Goal: Information Seeking & Learning: Understand process/instructions

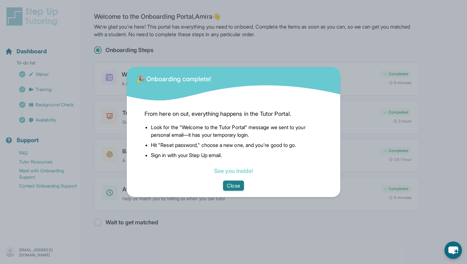
click at [234, 187] on button "Close" at bounding box center [233, 186] width 21 height 10
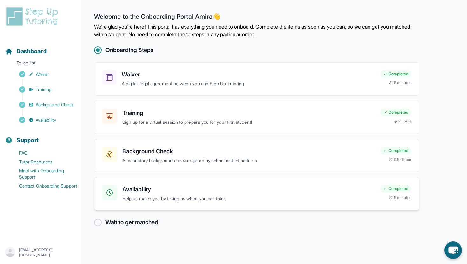
click at [212, 192] on h3 "Availability" at bounding box center [248, 189] width 253 height 9
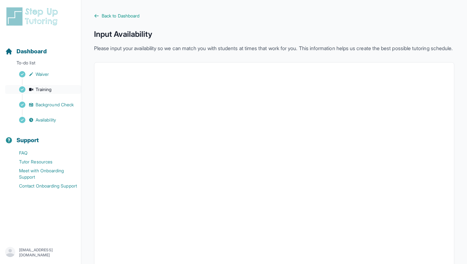
click at [52, 87] on span "Training" at bounding box center [44, 89] width 16 height 6
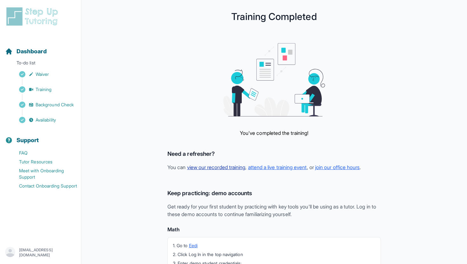
click at [233, 166] on link "view our recorded training" at bounding box center [216, 167] width 58 height 6
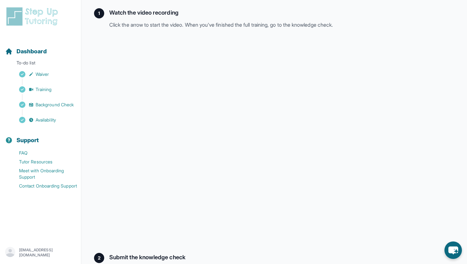
scroll to position [92, 0]
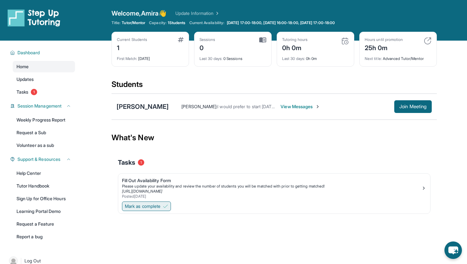
click at [158, 204] on span "Mark as complete" at bounding box center [143, 206] width 36 height 6
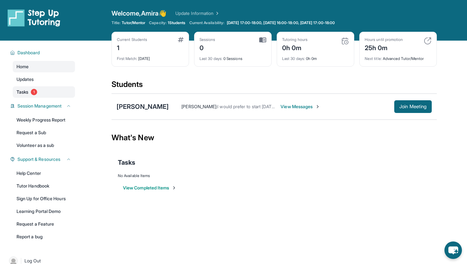
click at [62, 96] on link "Tasks 1" at bounding box center [44, 91] width 62 height 11
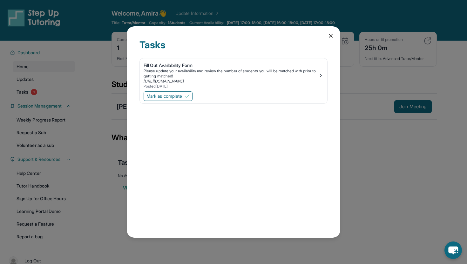
click at [331, 35] on icon at bounding box center [330, 36] width 6 height 6
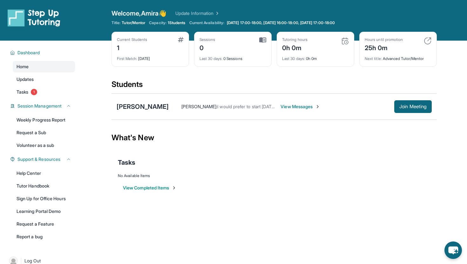
click at [308, 107] on span "View Messages" at bounding box center [300, 107] width 40 height 6
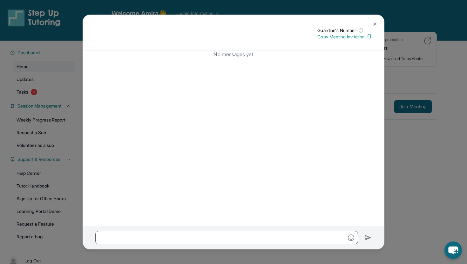
click at [379, 24] on button at bounding box center [374, 24] width 13 height 13
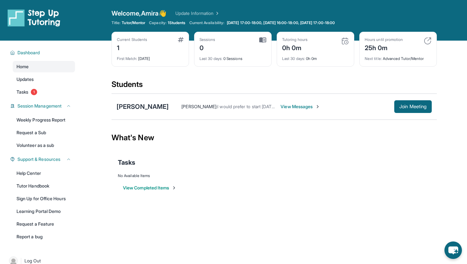
click at [285, 110] on span "View Messages" at bounding box center [300, 107] width 40 height 6
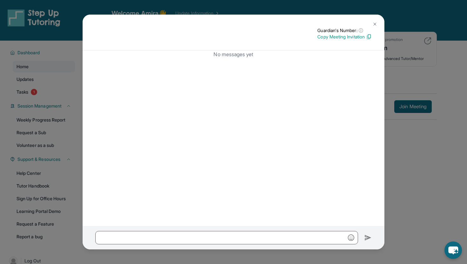
click at [373, 22] on img at bounding box center [374, 24] width 5 height 5
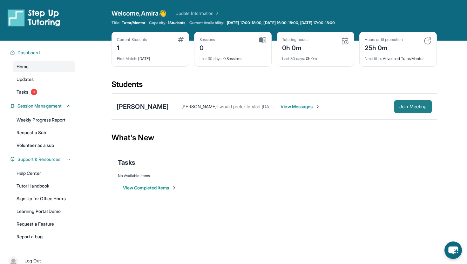
click at [410, 106] on span "Join Meeting" at bounding box center [412, 107] width 27 height 4
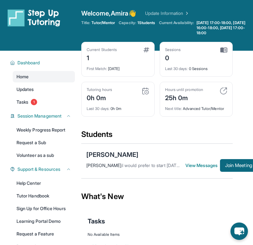
click at [216, 63] on div "Last 30 days : 0 Sessions" at bounding box center [196, 67] width 63 height 9
click at [216, 57] on div "Sessions 0" at bounding box center [196, 54] width 63 height 15
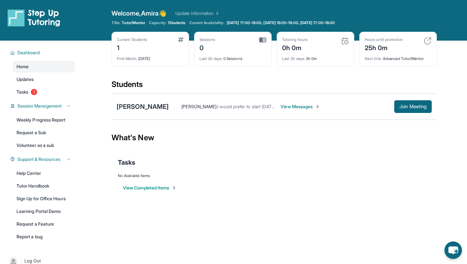
click at [301, 109] on span "View Messages" at bounding box center [300, 107] width 40 height 6
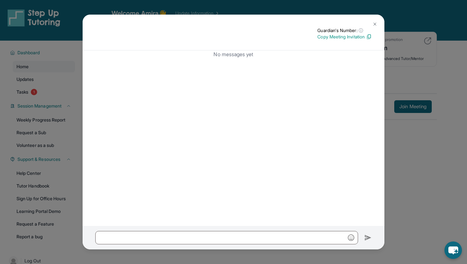
click at [361, 37] on p "Copy Meeting Invitation" at bounding box center [344, 37] width 54 height 6
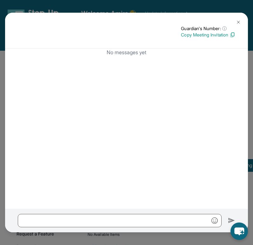
click at [241, 21] on button at bounding box center [238, 22] width 13 height 13
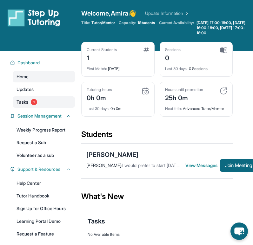
click at [31, 102] on span "1" at bounding box center [34, 102] width 6 height 6
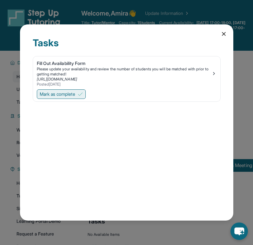
click at [57, 92] on span "Mark as complete" at bounding box center [58, 94] width 36 height 6
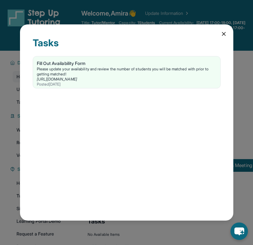
click at [223, 32] on icon at bounding box center [224, 34] width 6 height 6
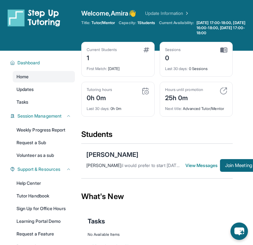
click at [204, 163] on span "View Messages" at bounding box center [202, 166] width 35 height 6
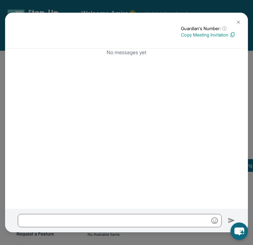
click at [206, 85] on div "No messages yet" at bounding box center [126, 129] width 243 height 160
click at [216, 34] on p "Copy Meeting Invitation" at bounding box center [208, 35] width 54 height 6
click at [238, 22] on img at bounding box center [238, 22] width 5 height 5
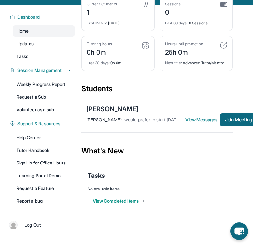
scroll to position [51, 0]
